Goal: Task Accomplishment & Management: Use online tool/utility

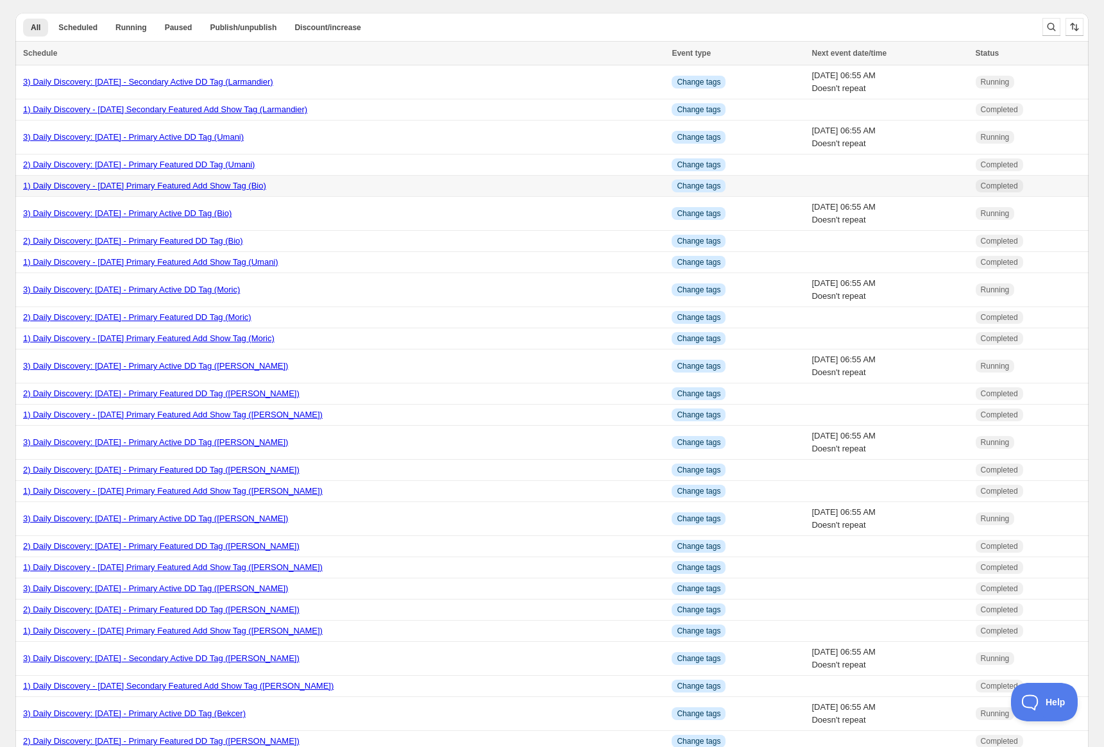
click at [164, 189] on link "1) Daily Discovery - August 14 2025 Primary Featured Add Show Tag (Bio)" at bounding box center [144, 186] width 243 height 10
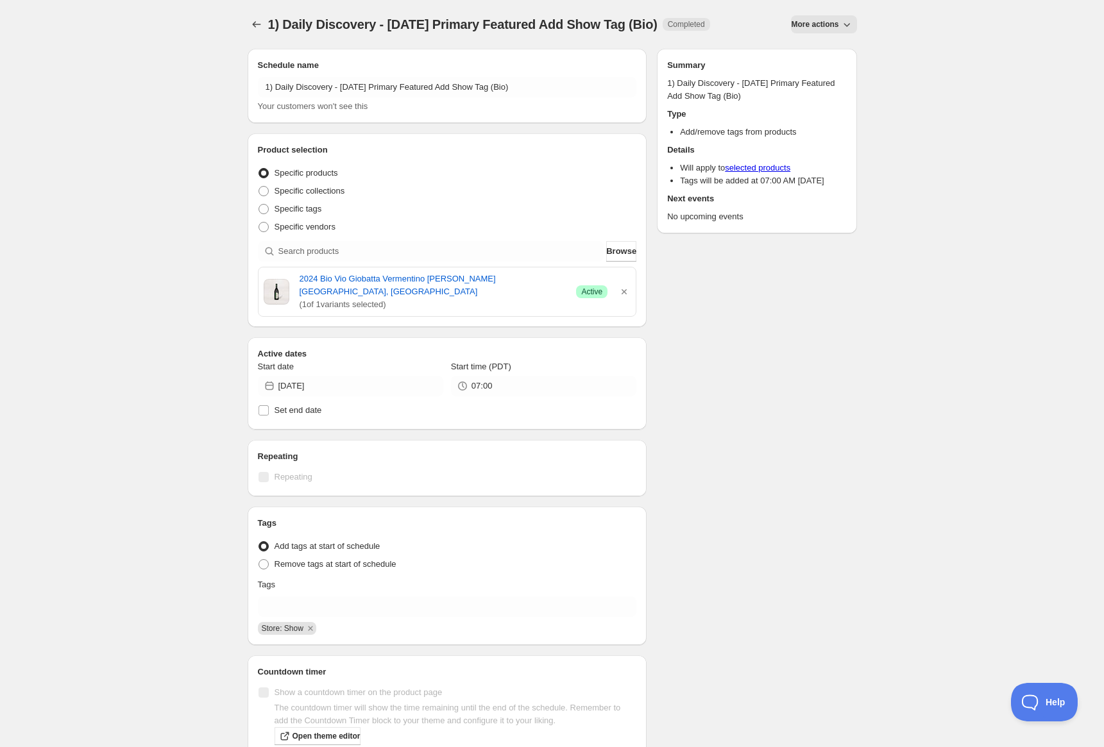
click at [828, 17] on button "More actions" at bounding box center [823, 24] width 65 height 18
click at [822, 46] on span "Duplicate" at bounding box center [827, 51] width 35 height 10
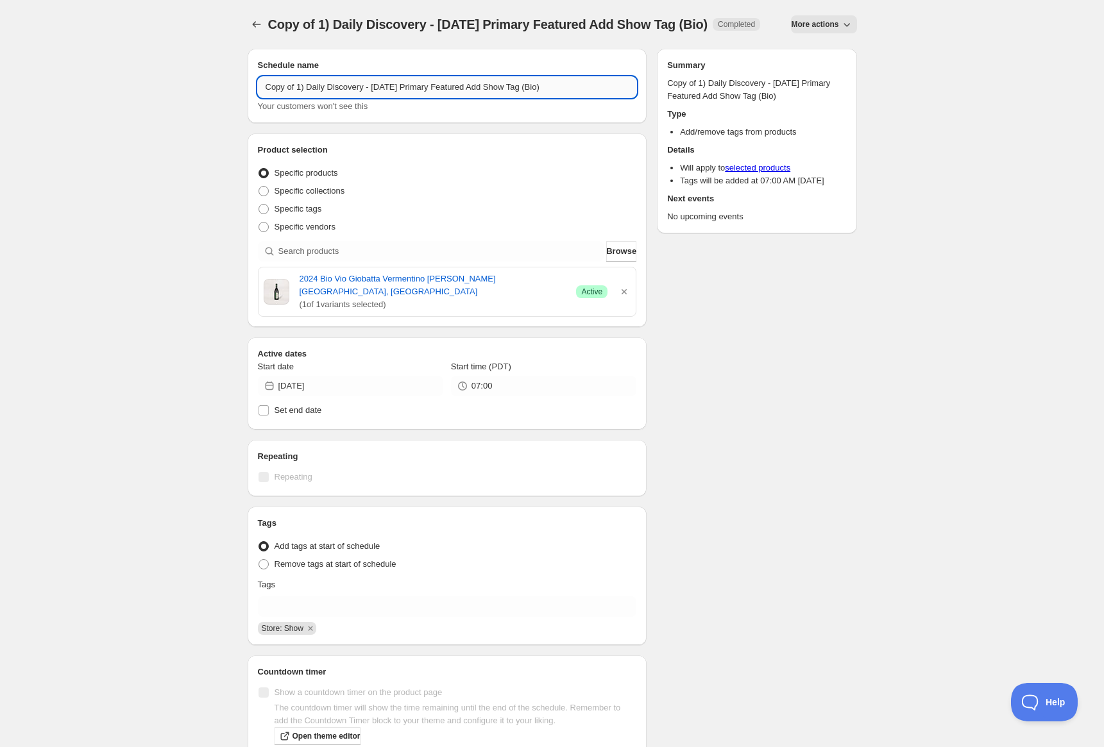
click at [295, 98] on input "Copy of 1) Daily Discovery - August 14 2025 Primary Featured Add Show Tag (Bio)" at bounding box center [447, 87] width 379 height 21
click at [373, 89] on input "1) Daily Discovery - August 14 2025 Primary Featured Add Show Tag (Bio)" at bounding box center [447, 87] width 379 height 21
click at [529, 89] on input "1) Daily Discovery - August 15 2025 Primary Featured Add Show Tag (Bio)" at bounding box center [447, 87] width 379 height 21
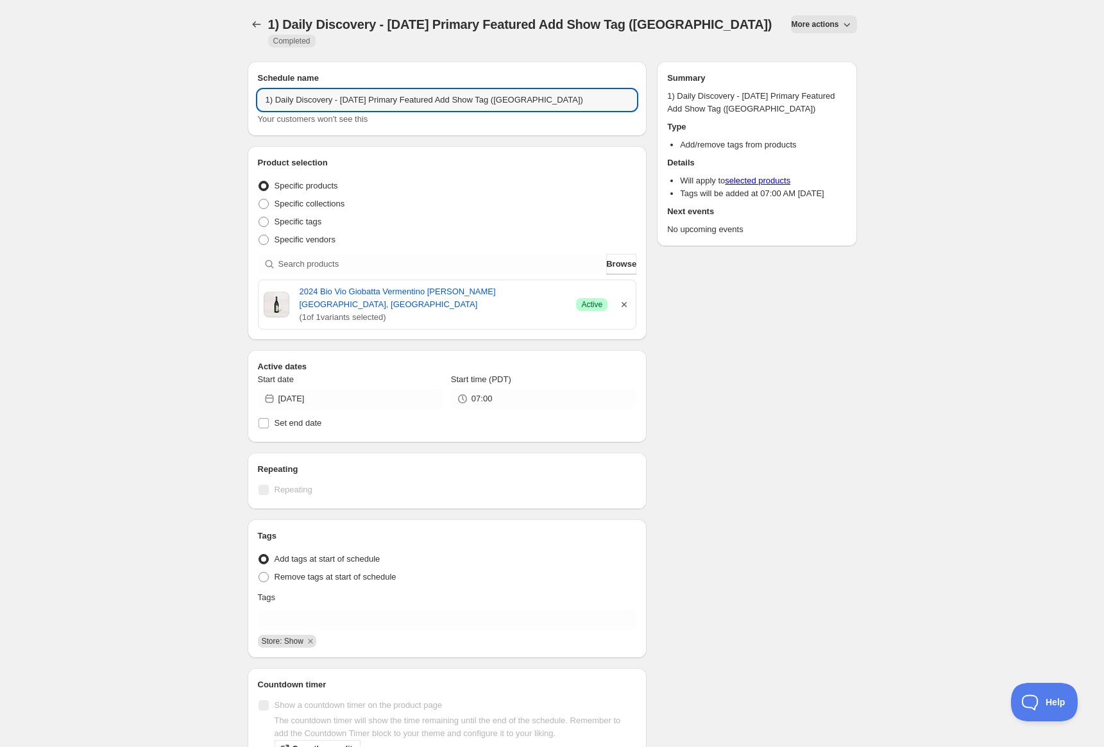
type input "1) Daily Discovery - August 15 2025 Primary Featured Add Show Tag (Forville)"
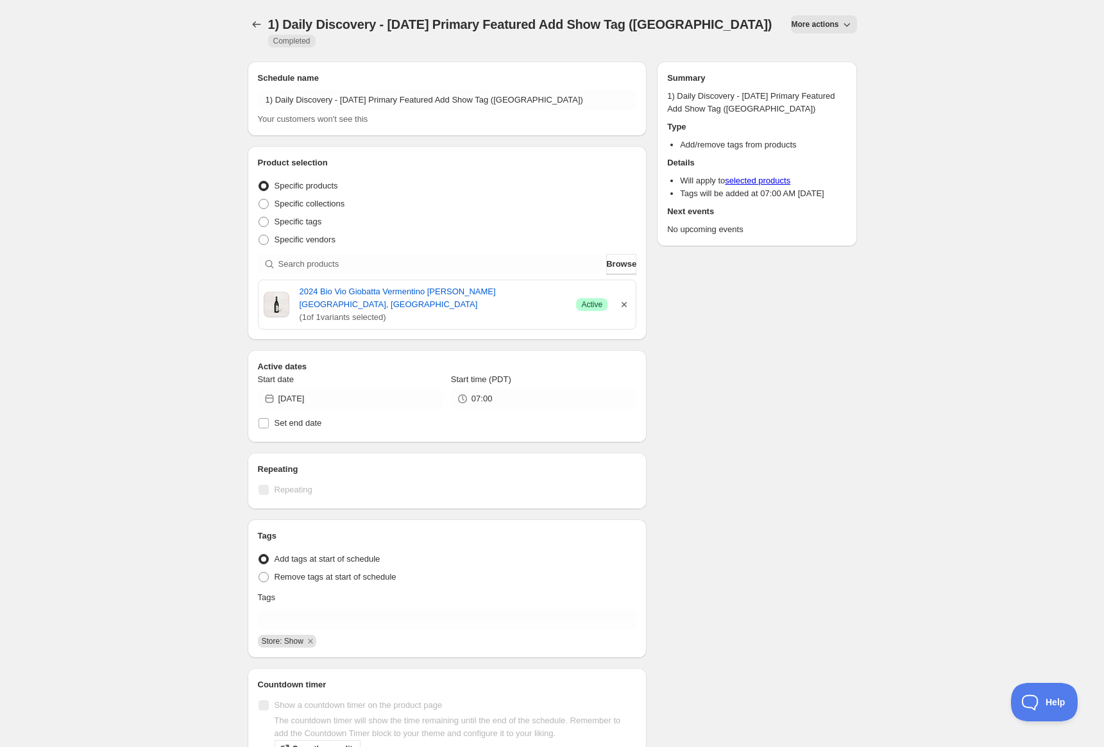
click at [627, 306] on icon "button" at bounding box center [624, 304] width 13 height 13
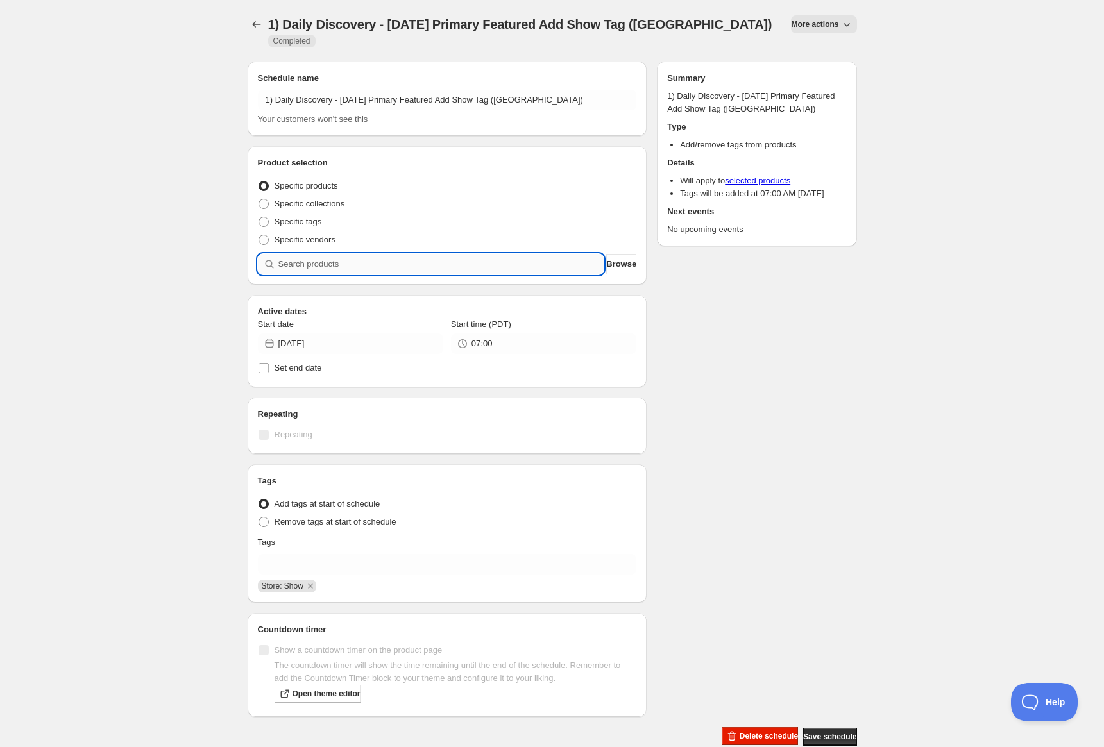
click at [545, 263] on input "search" at bounding box center [441, 264] width 326 height 21
paste input "SOMM2508-DFV22BRO-750"
type input "SOMM2508-DFV22BRO-750"
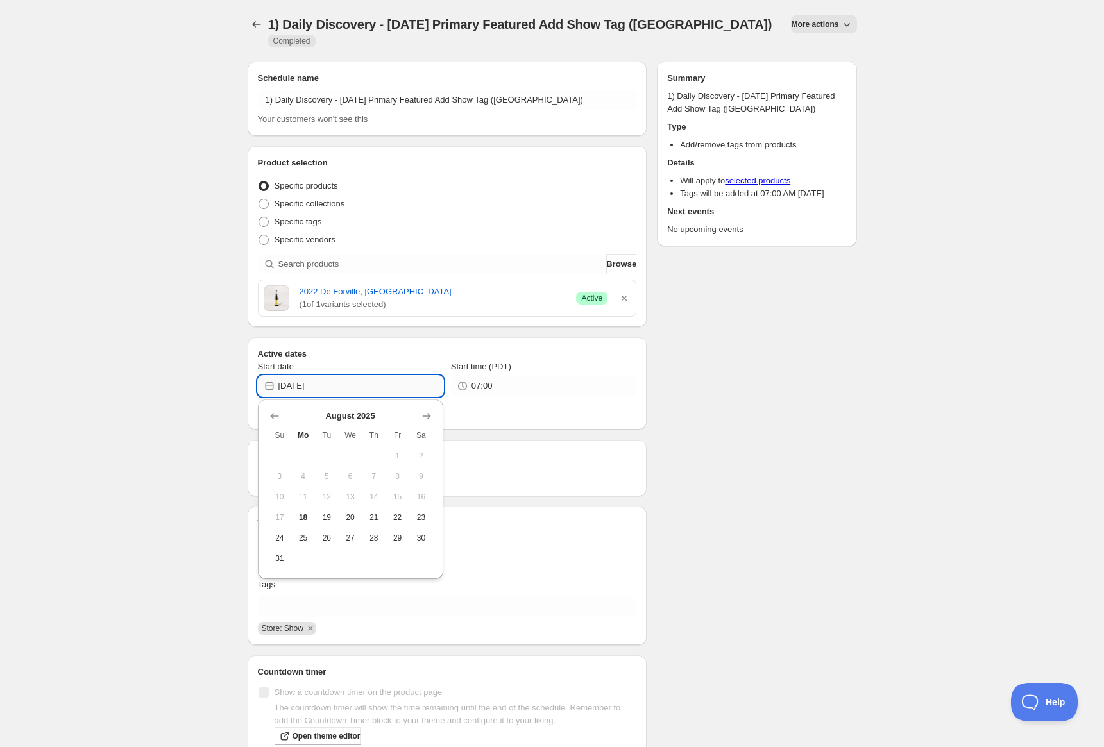
click at [425, 381] on input "2025-08-14" at bounding box center [360, 386] width 165 height 21
drag, startPoint x: 300, startPoint y: 515, endPoint x: 303, endPoint y: 504, distance: 11.4
click at [300, 514] on span "18" at bounding box center [302, 518] width 13 height 10
type input "2025-08-18"
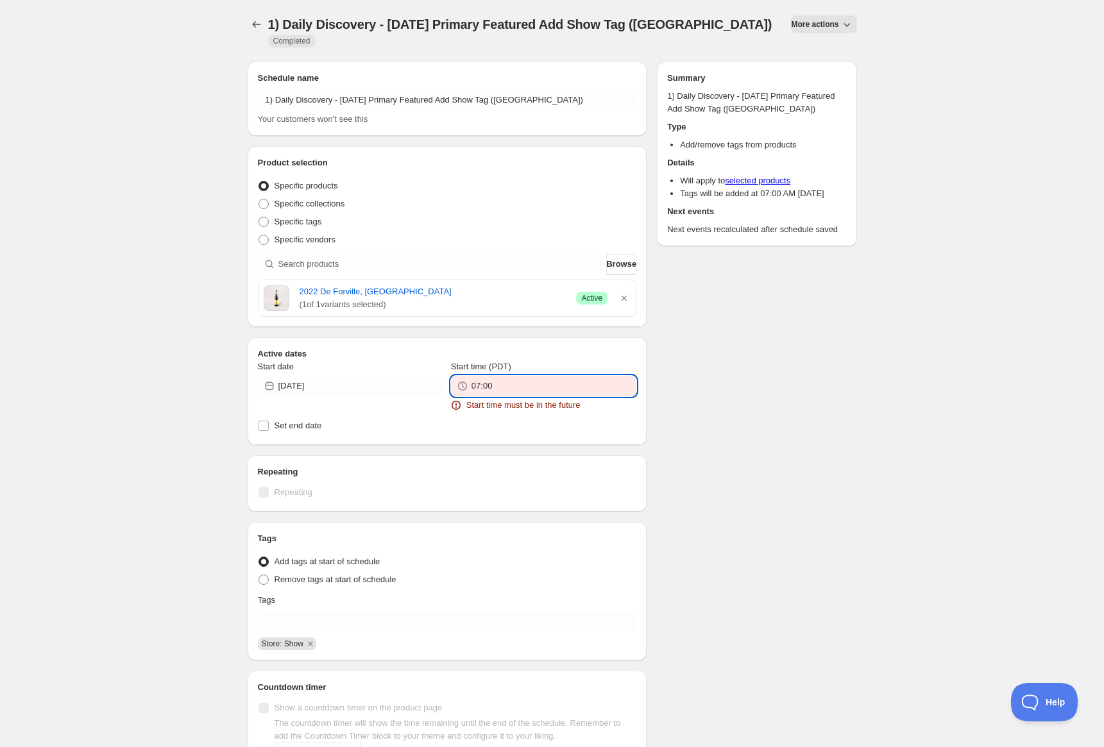
click at [543, 387] on input "07:00" at bounding box center [554, 386] width 165 height 21
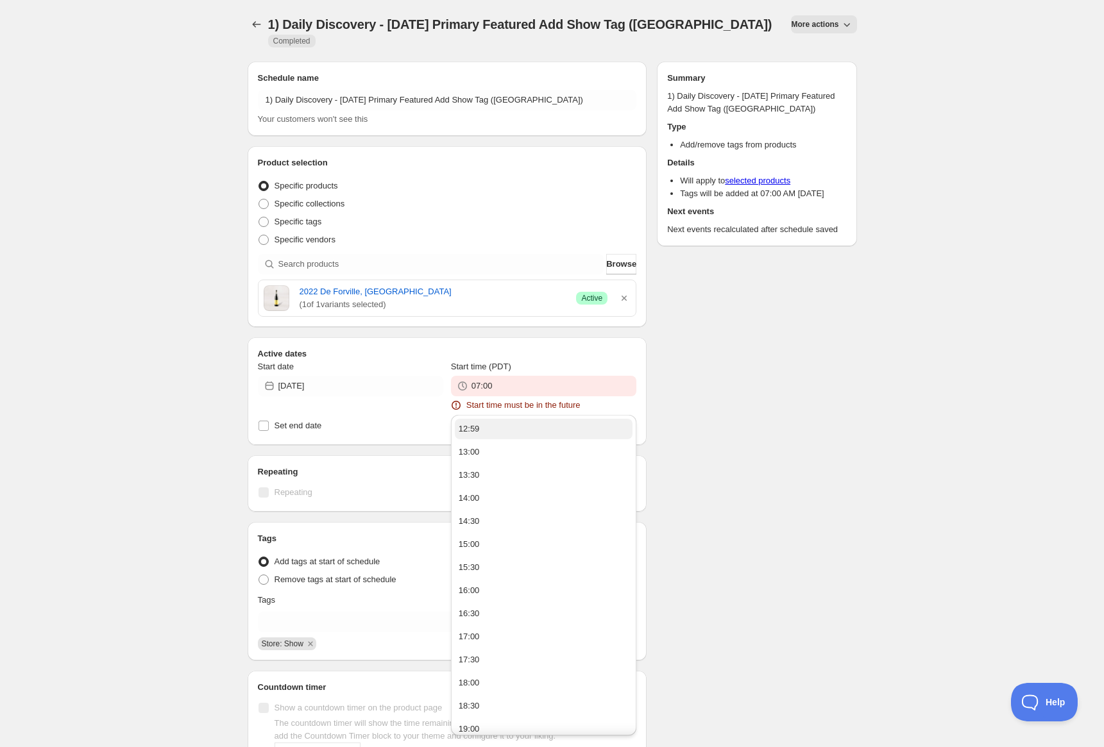
click at [504, 425] on button "12:59" at bounding box center [544, 429] width 178 height 21
type input "12:59"
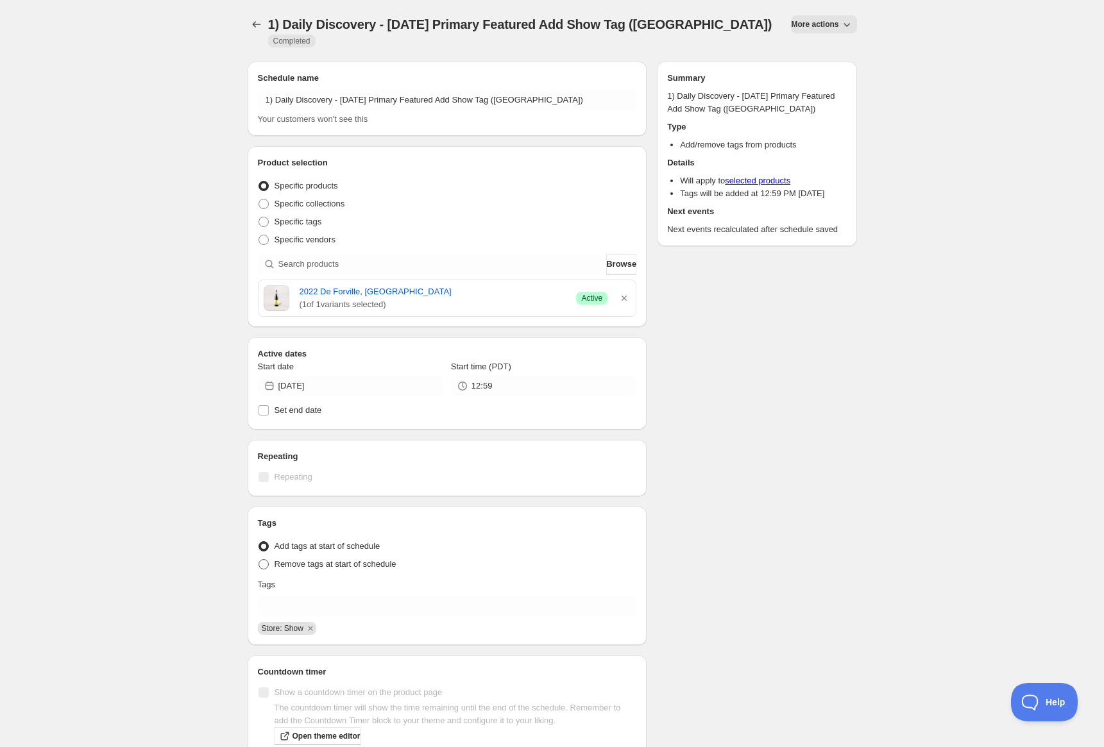
scroll to position [66, 0]
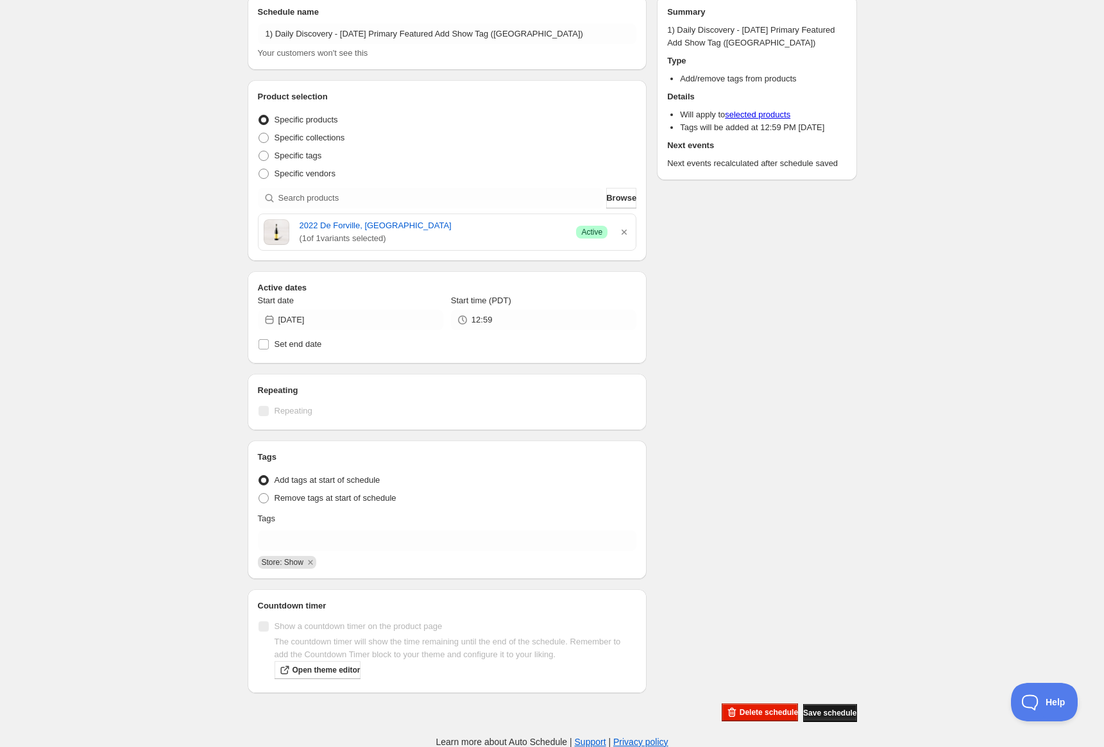
click at [812, 711] on span "Save schedule" at bounding box center [829, 713] width 53 height 10
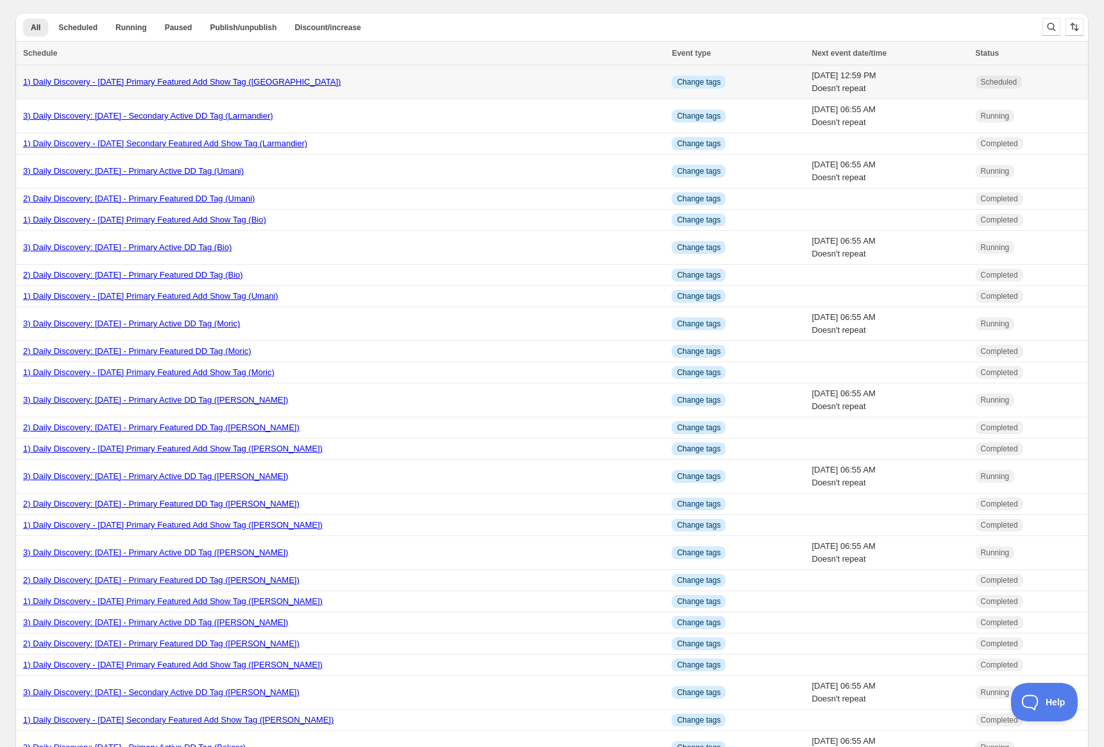
click at [269, 85] on link "1) Daily Discovery - August 15 2025 Primary Featured Add Show Tag (Forville)" at bounding box center [182, 82] width 318 height 10
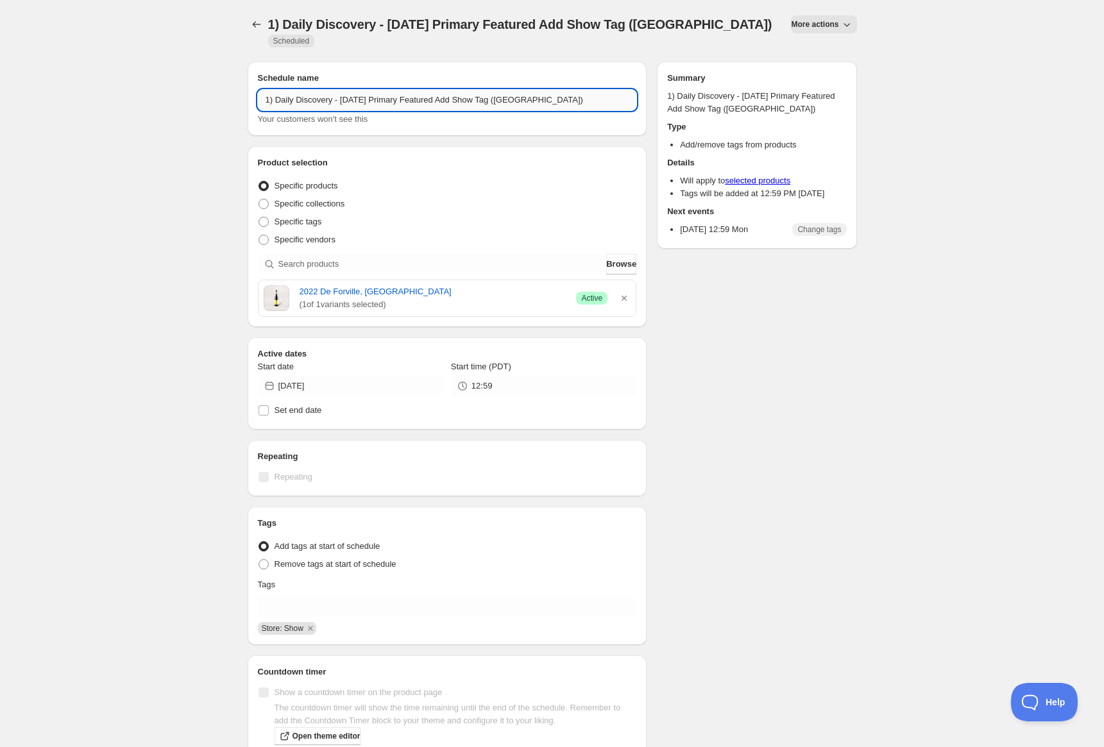
click at [376, 99] on input "1) Daily Discovery - August 15 2025 Primary Featured Add Show Tag (Forville)" at bounding box center [447, 100] width 379 height 21
type input "1) Daily Discovery - August 16 2025 Primary Featured Add Show Tag (Forville)"
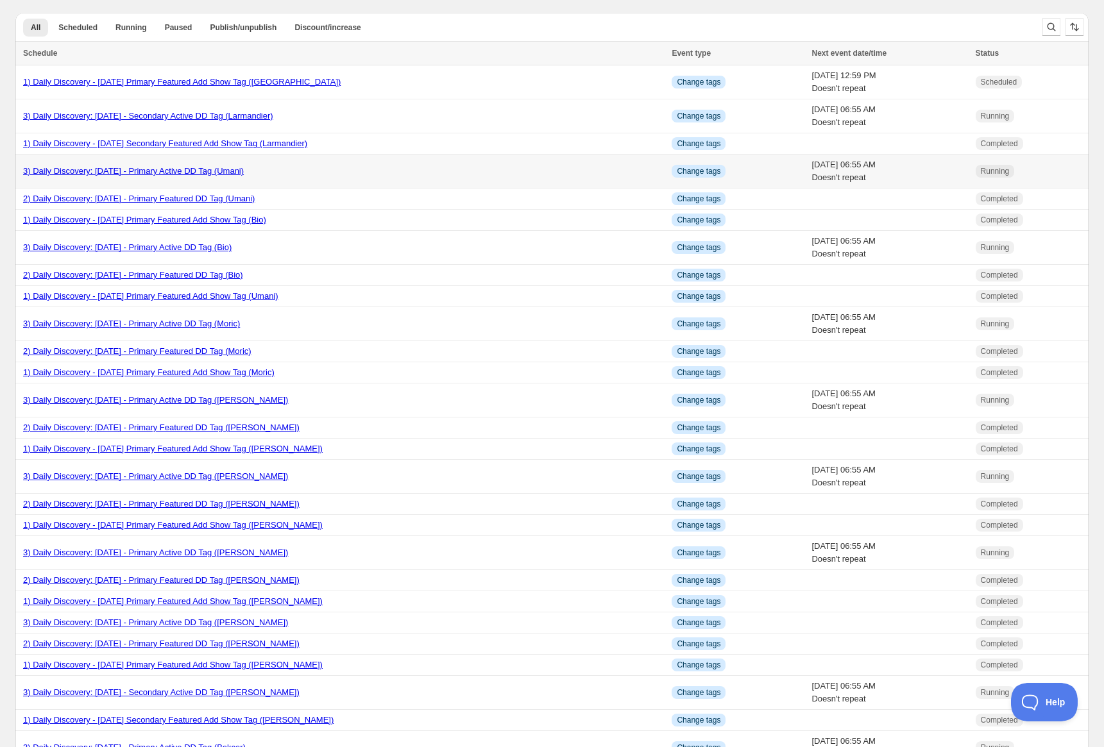
click at [109, 169] on link "3) Daily Discovery: August 15 2025 - Primary Active DD Tag (Umani)" at bounding box center [133, 171] width 221 height 10
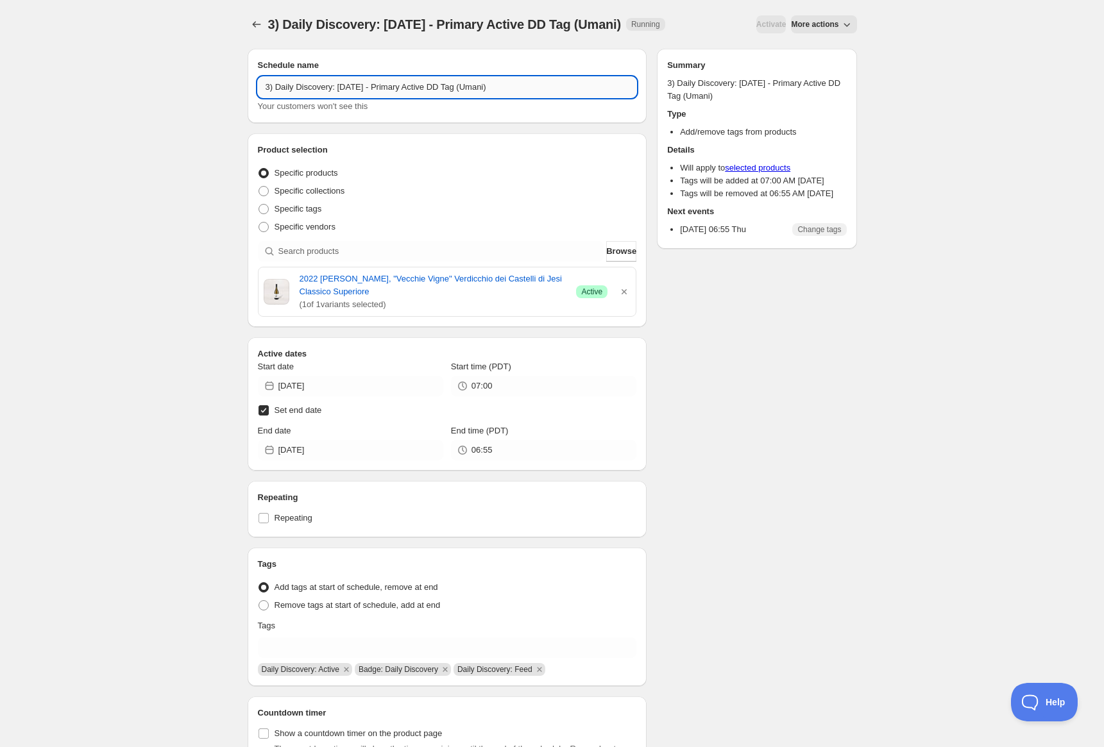
click at [370, 90] on input "3) Daily Discovery: August 15 2025 - Primary Active DD Tag (Umani)" at bounding box center [447, 87] width 379 height 21
click at [510, 87] on input "3) Daily Discovery: August 16 2025 - Primary Active DD Tag (Umani)" at bounding box center [447, 87] width 379 height 21
type input "3) Daily Discovery: August 16 2025 - Primary Active DD Tag (Foreville)"
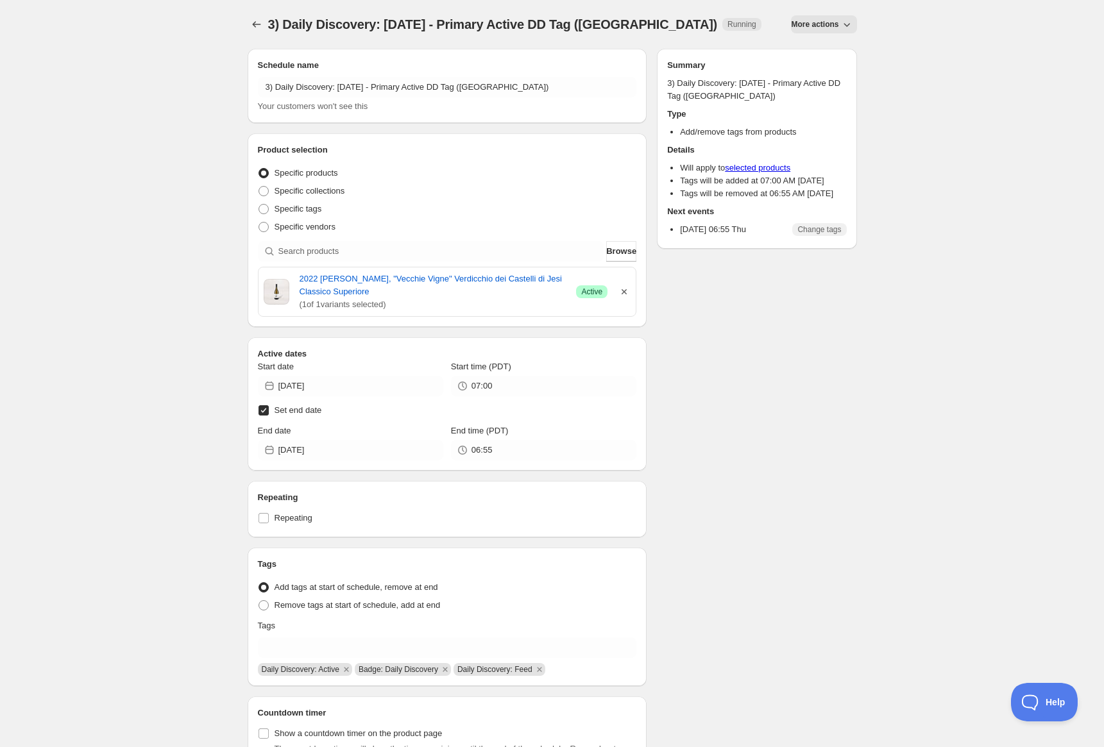
click at [621, 287] on icon "button" at bounding box center [624, 291] width 13 height 13
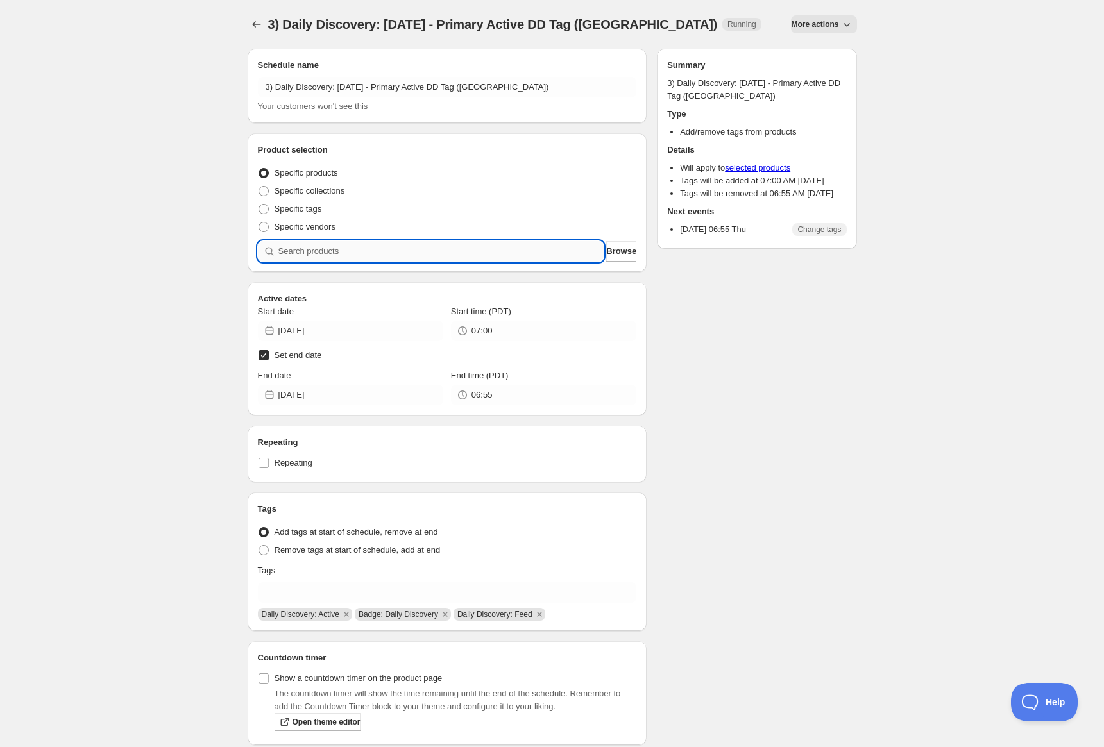
click at [497, 254] on input "search" at bounding box center [441, 251] width 326 height 21
paste input "SOMM2508-DFV22BRO-750"
type input "SOMM2508-DFV22BRO-750"
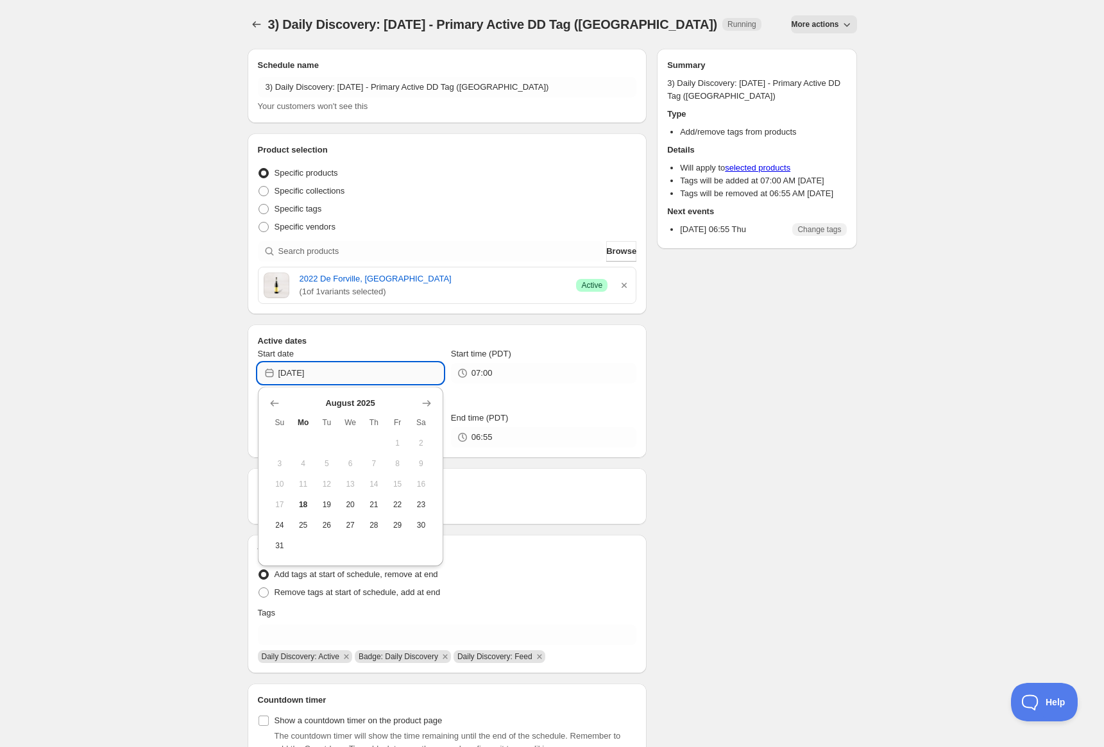
click at [378, 373] on input "2025-08-15" at bounding box center [360, 373] width 165 height 21
click at [311, 503] on button "18" at bounding box center [303, 505] width 24 height 21
type input "2025-08-18"
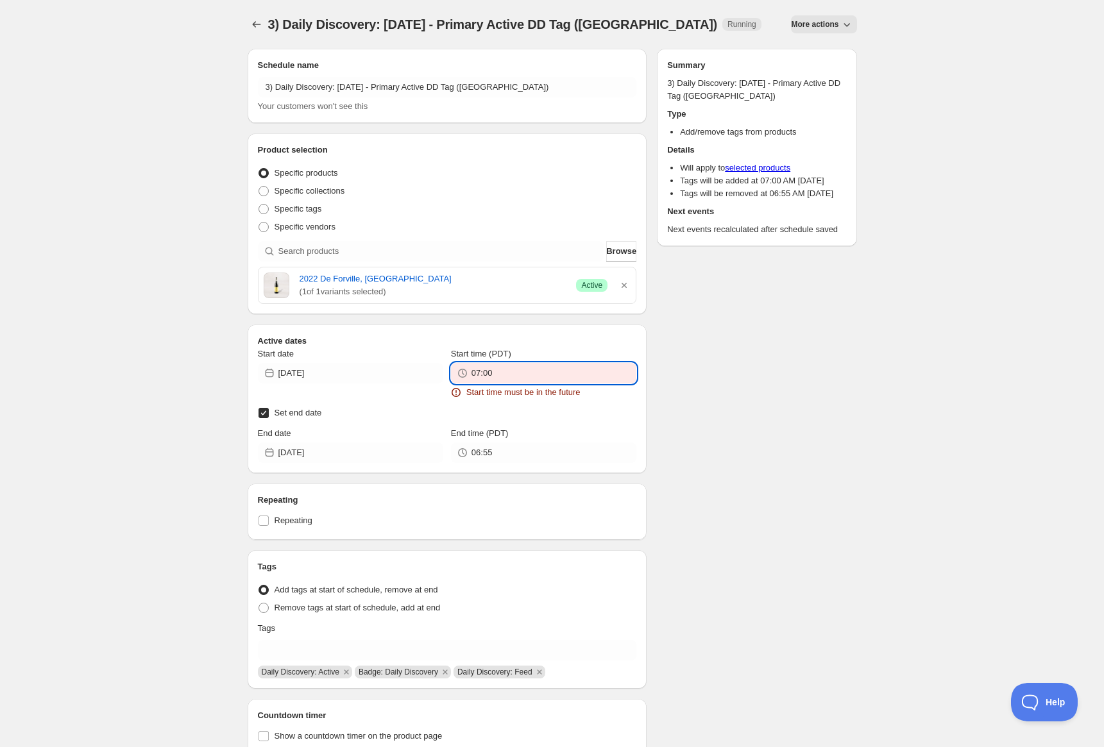
click at [527, 380] on input "07:00" at bounding box center [554, 373] width 165 height 21
click at [480, 420] on button "13:00" at bounding box center [544, 416] width 178 height 21
type input "13:00"
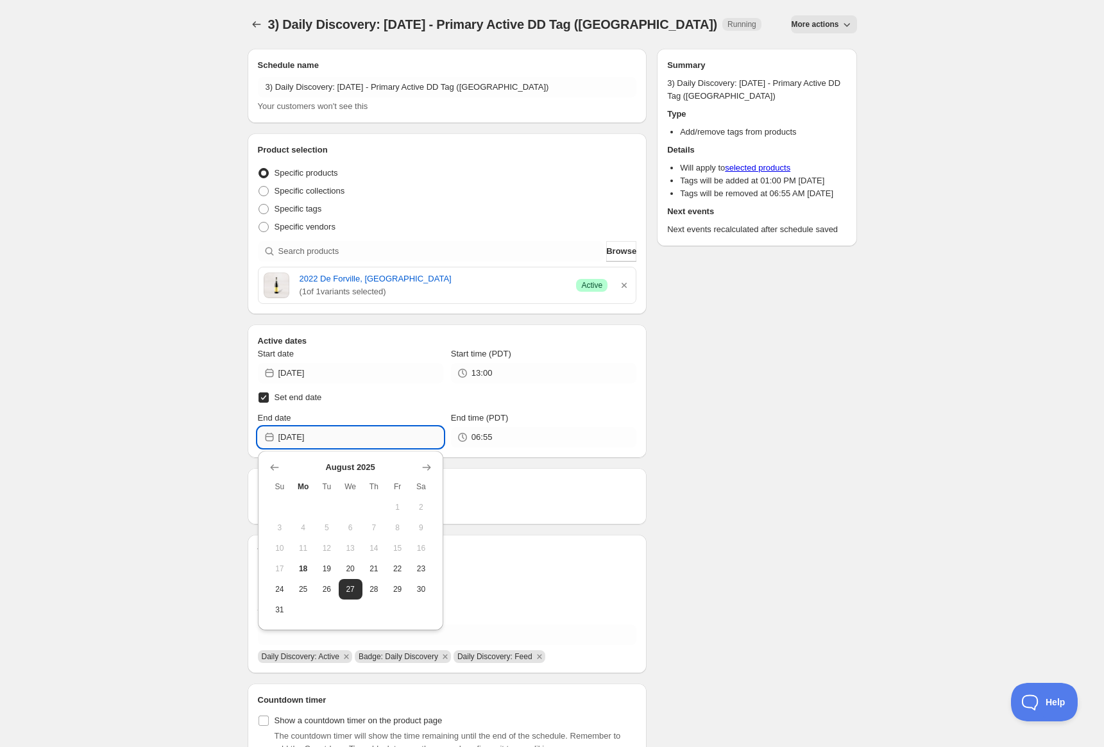
click at [411, 434] on input "2025-08-28" at bounding box center [360, 437] width 165 height 21
click at [273, 600] on button "31" at bounding box center [280, 610] width 24 height 21
type input "2025-08-31"
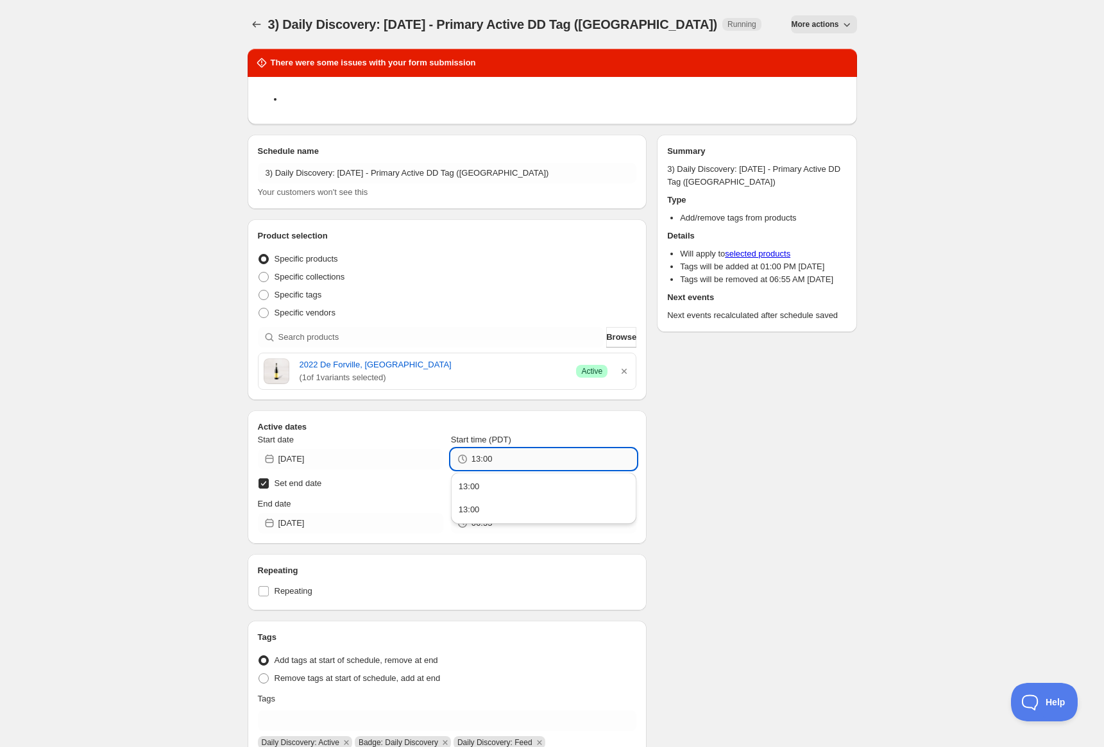
click at [535, 455] on input "13:00" at bounding box center [554, 459] width 165 height 21
drag, startPoint x: 509, startPoint y: 458, endPoint x: 416, endPoint y: 455, distance: 93.1
click at [416, 455] on div "Start date 2025-08-18 Start time (PDT) 13:00" at bounding box center [447, 452] width 379 height 36
type input "13:05"
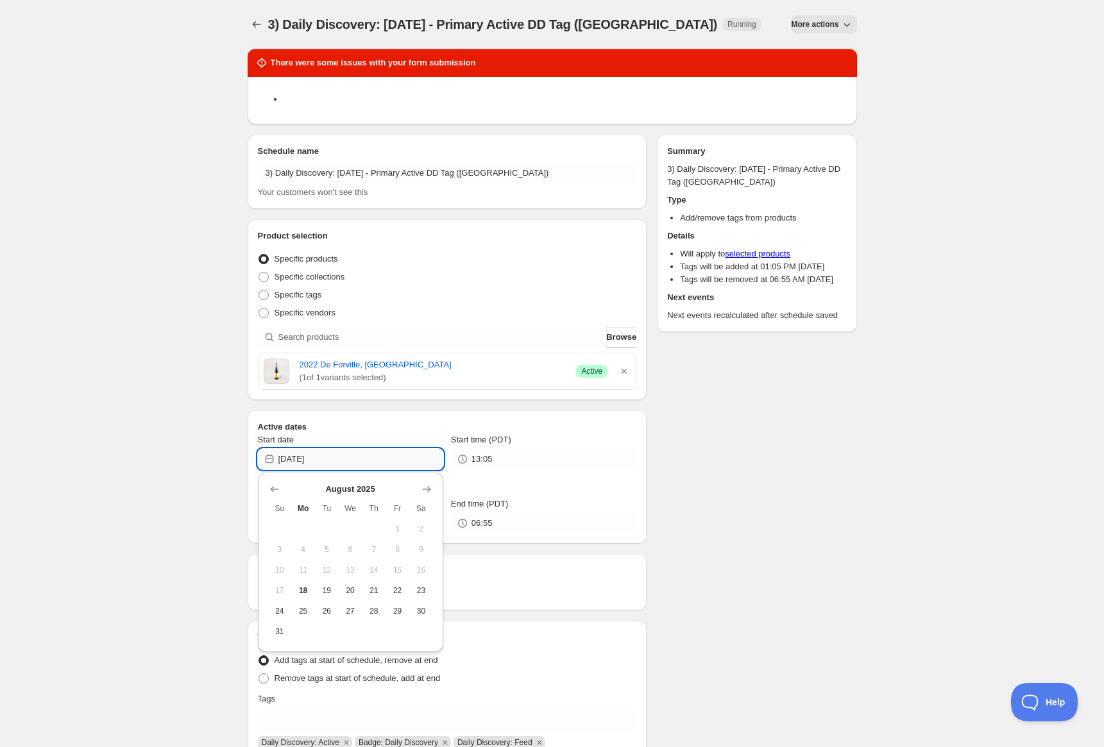
click at [402, 455] on input "2025-08-18" at bounding box center [360, 459] width 165 height 21
click at [298, 591] on span "18" at bounding box center [302, 591] width 13 height 10
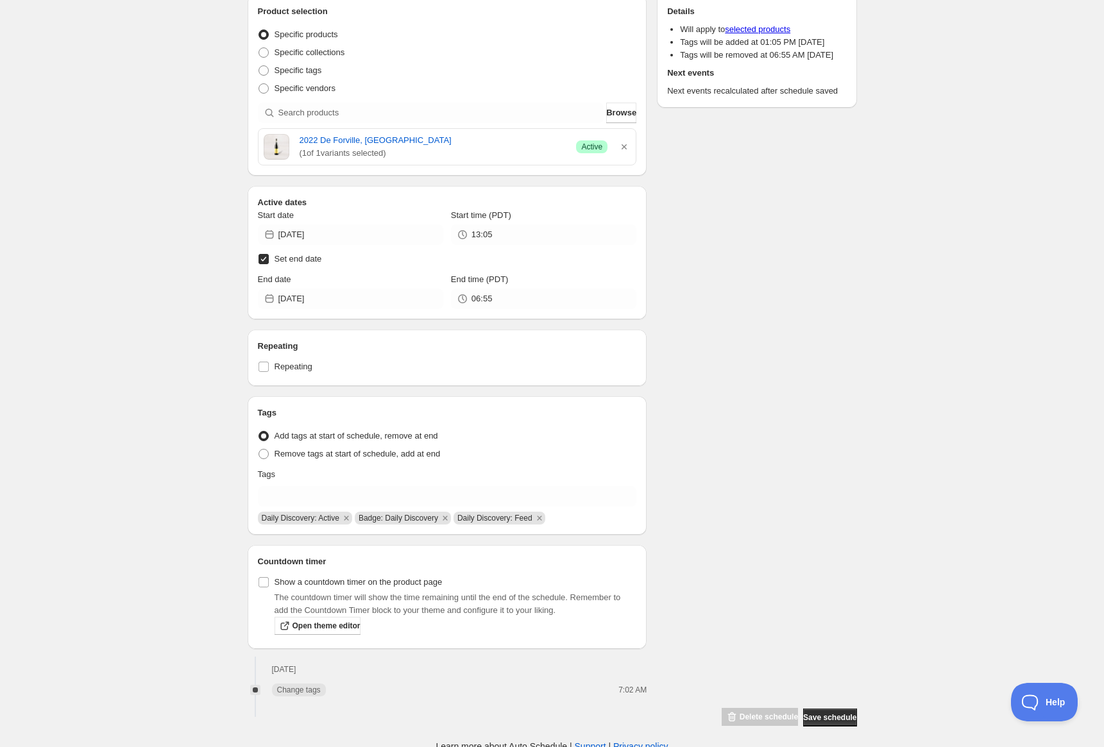
scroll to position [229, 0]
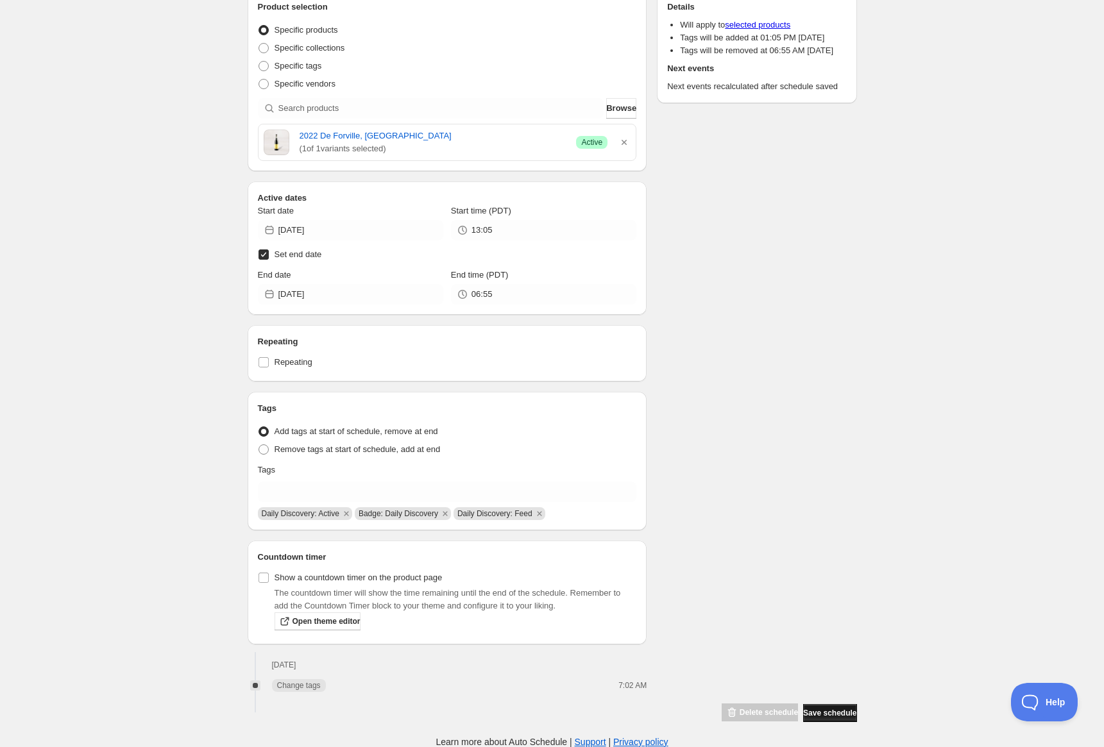
click at [835, 713] on span "Save schedule" at bounding box center [829, 713] width 53 height 10
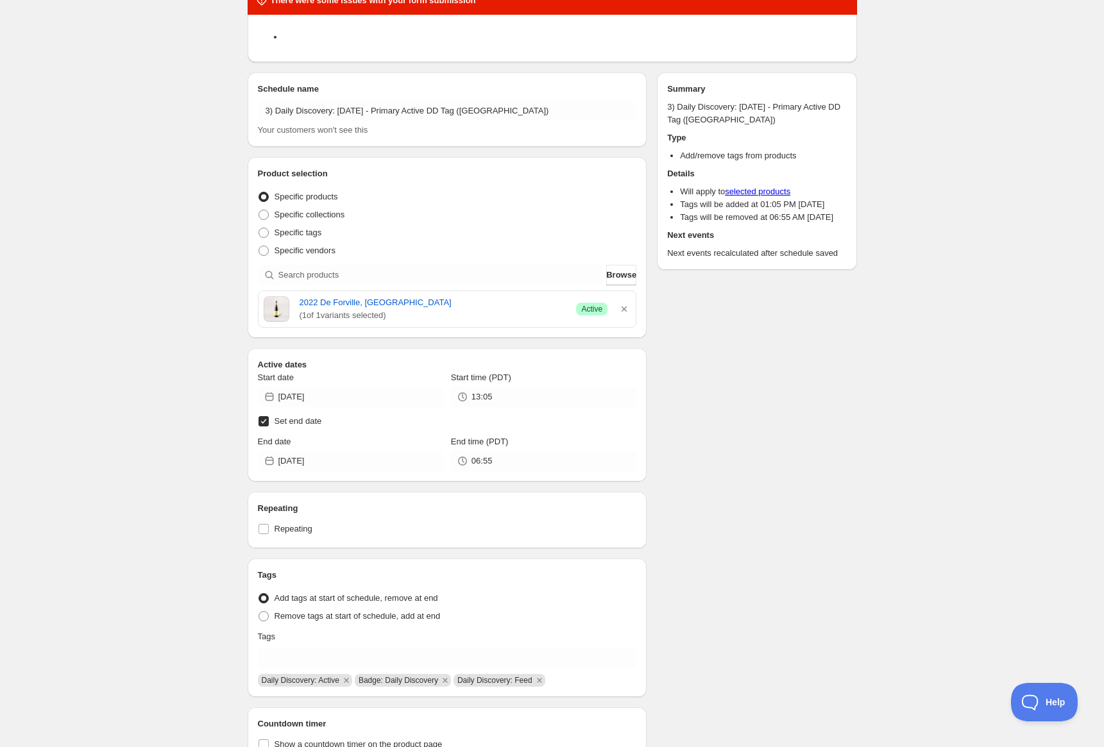
scroll to position [0, 0]
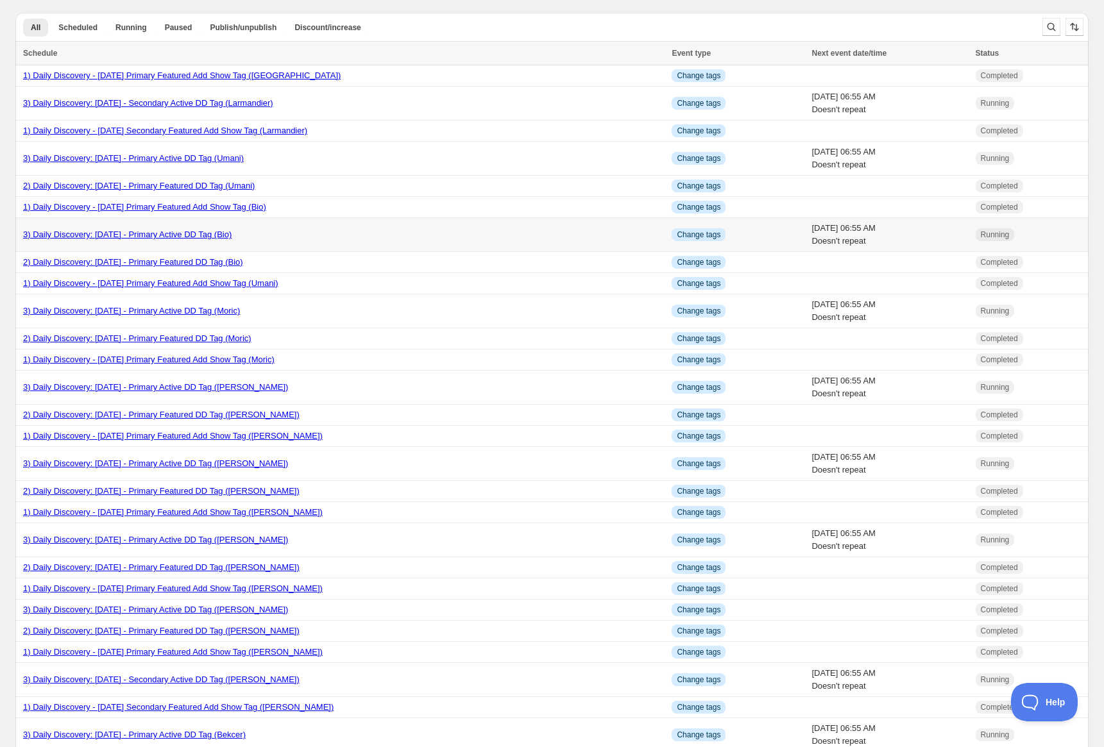
click at [232, 233] on link "3) Daily Discovery: August 14 2025 - Primary Active DD Tag (Bio)" at bounding box center [127, 235] width 208 height 10
